Goal: Navigation & Orientation: Find specific page/section

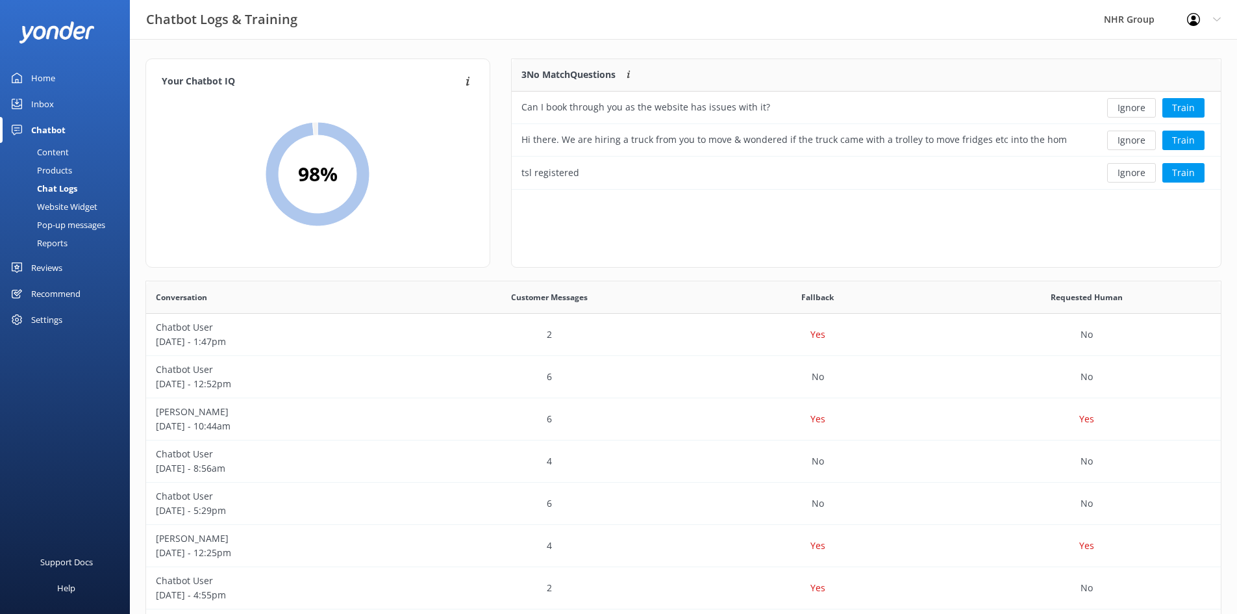
scroll to position [446, 1065]
click at [52, 81] on div "Home" at bounding box center [43, 78] width 24 height 26
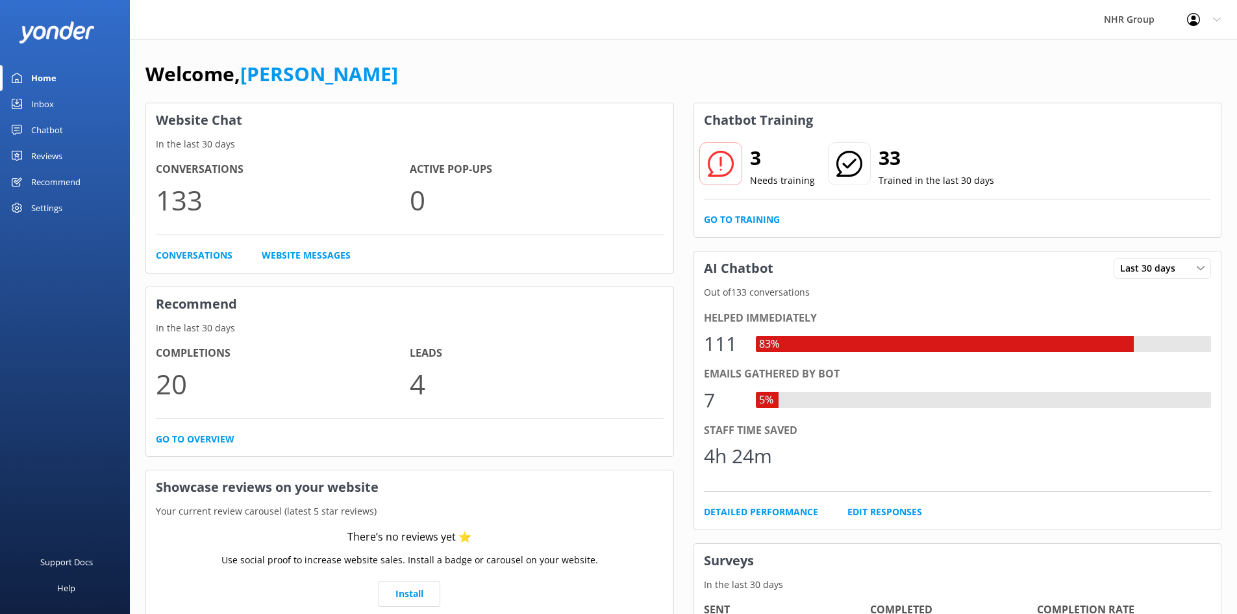
click at [60, 124] on div "Chatbot" at bounding box center [47, 130] width 32 height 26
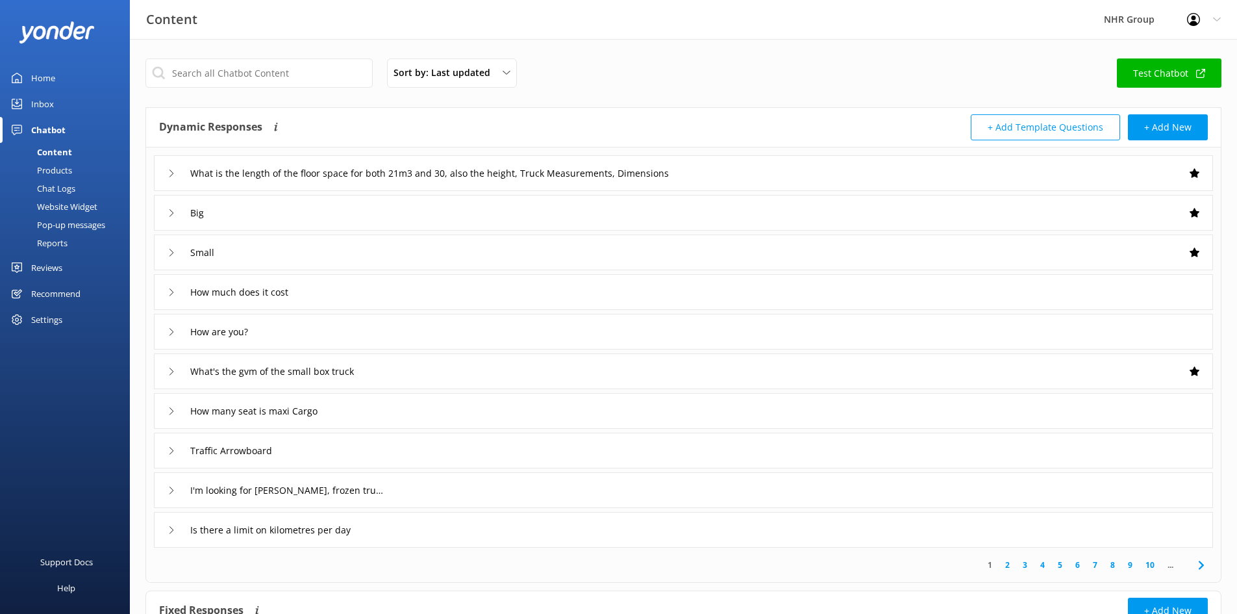
click at [55, 80] on link "Home" at bounding box center [65, 78] width 130 height 26
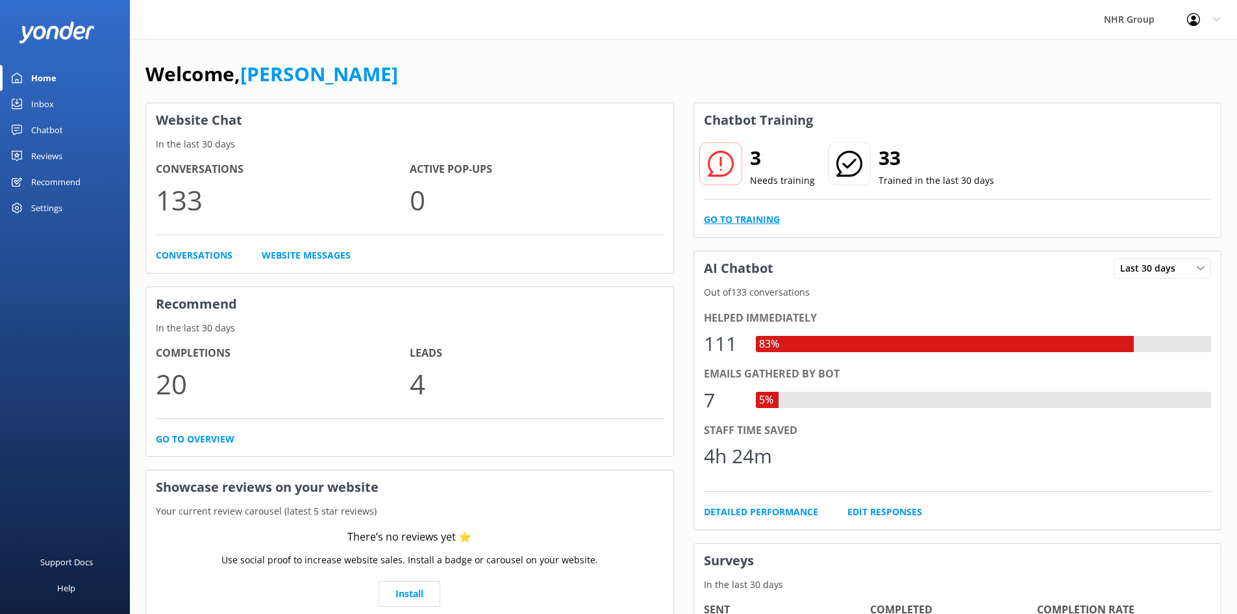
click at [753, 221] on link "Go to Training" at bounding box center [742, 219] width 76 height 14
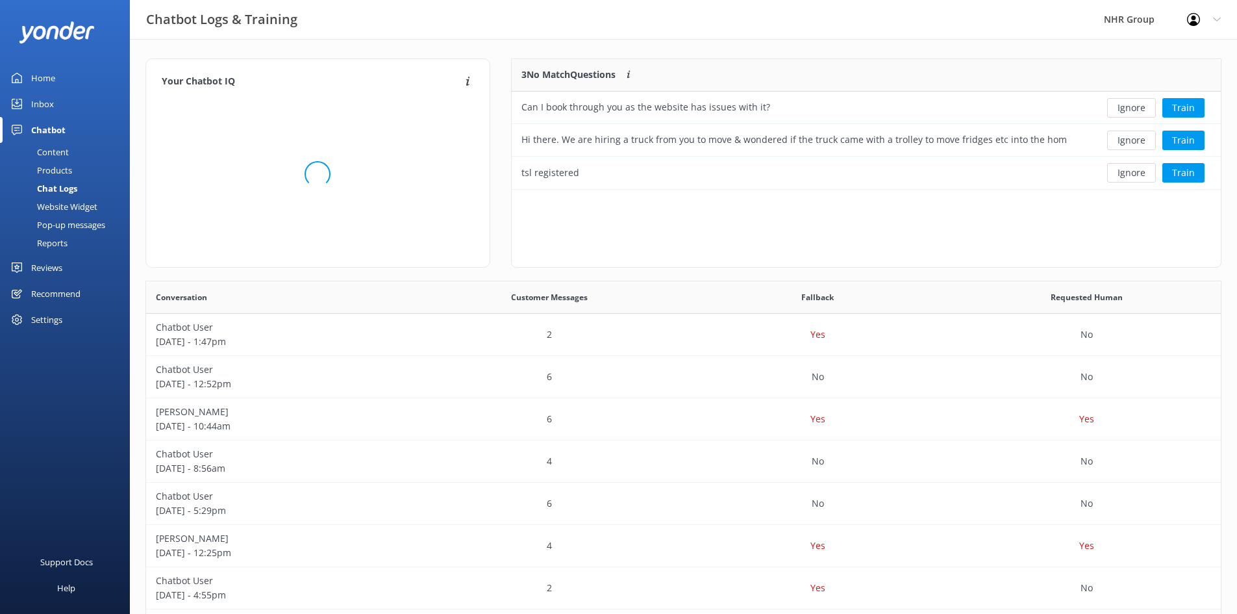
scroll to position [121, 699]
click at [55, 166] on div "Products" at bounding box center [40, 170] width 64 height 18
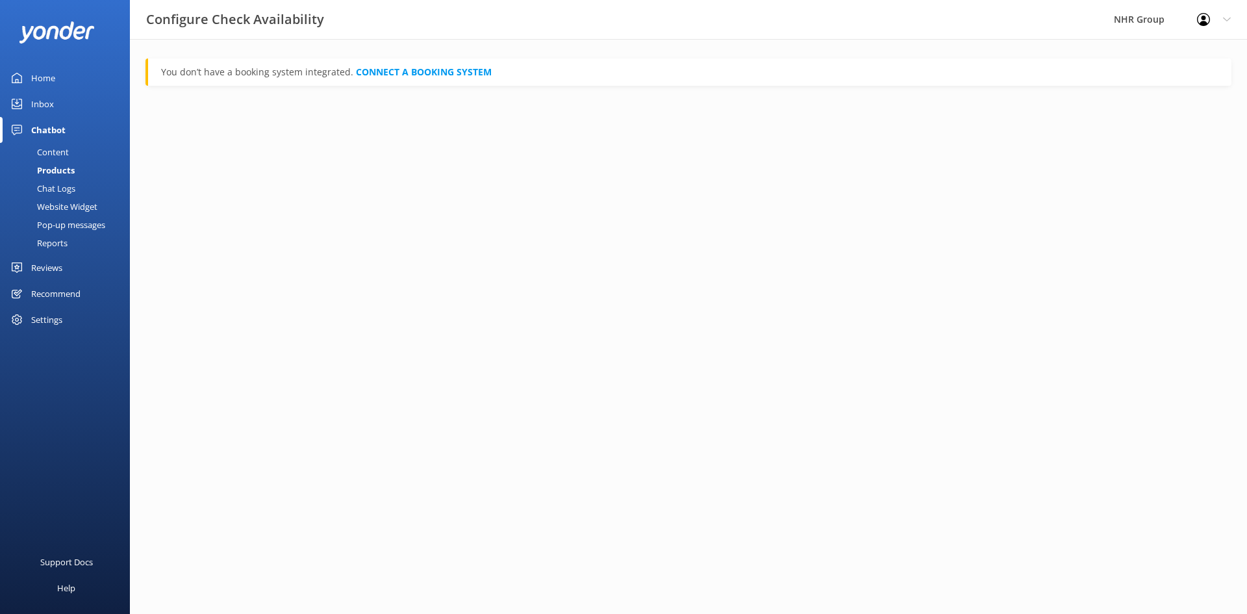
click at [55, 188] on div "Chat Logs" at bounding box center [42, 188] width 68 height 18
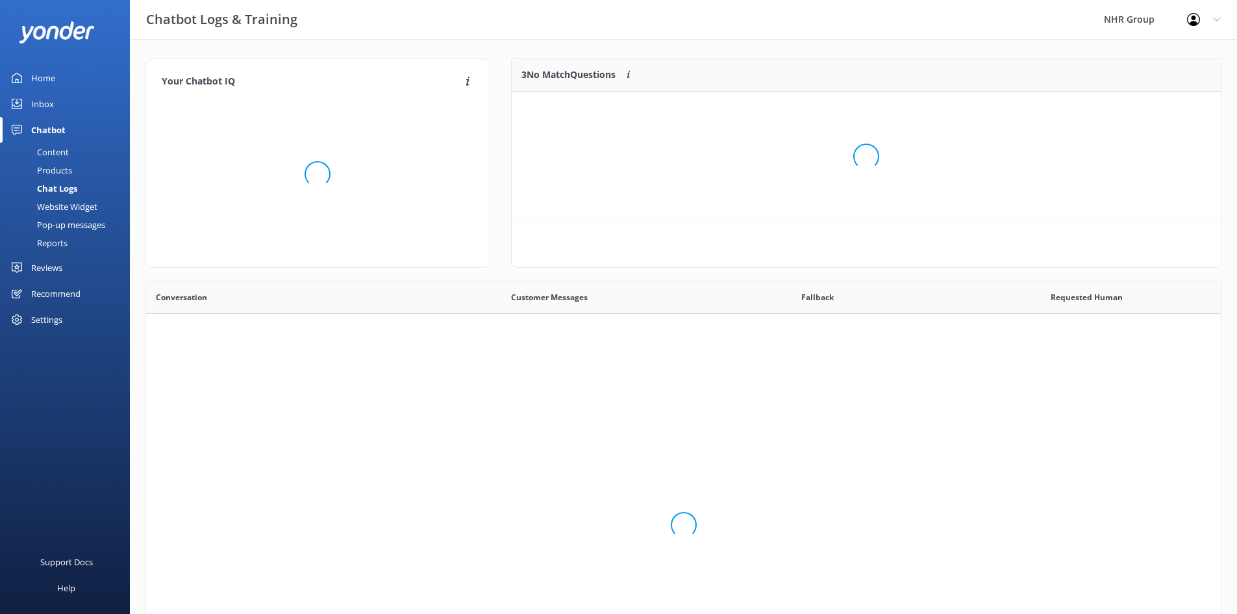
scroll to position [446, 1065]
